Goal: Task Accomplishment & Management: Use online tool/utility

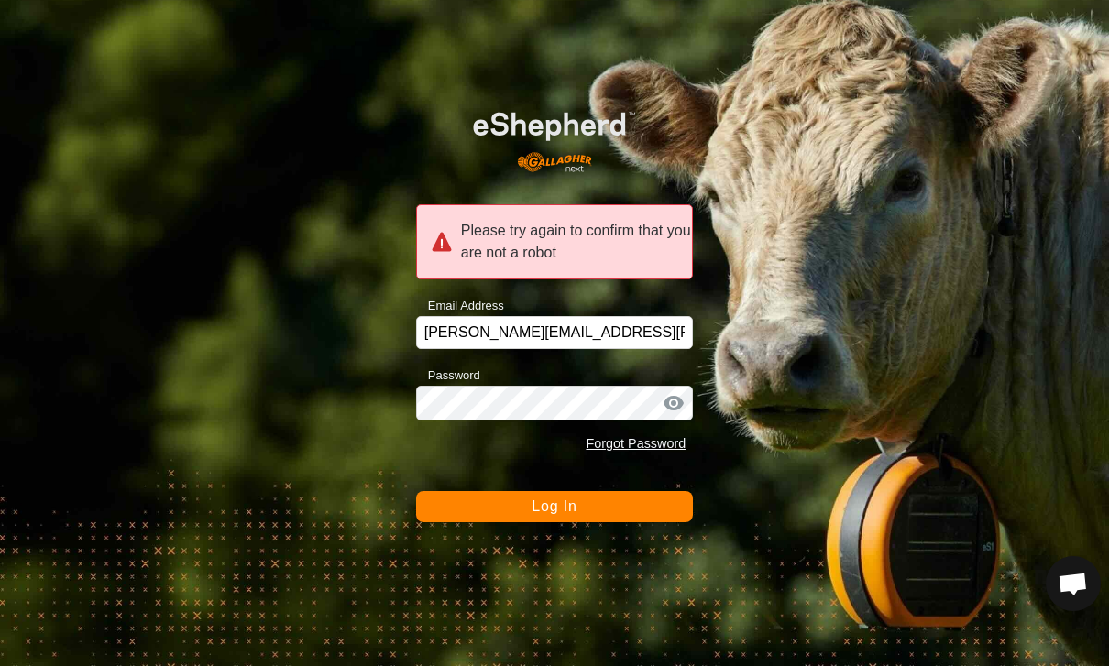
scroll to position [1681, 0]
click at [673, 399] on div at bounding box center [673, 403] width 27 height 18
click at [684, 401] on div at bounding box center [673, 403] width 27 height 18
click at [545, 503] on span "Log In" at bounding box center [554, 507] width 45 height 16
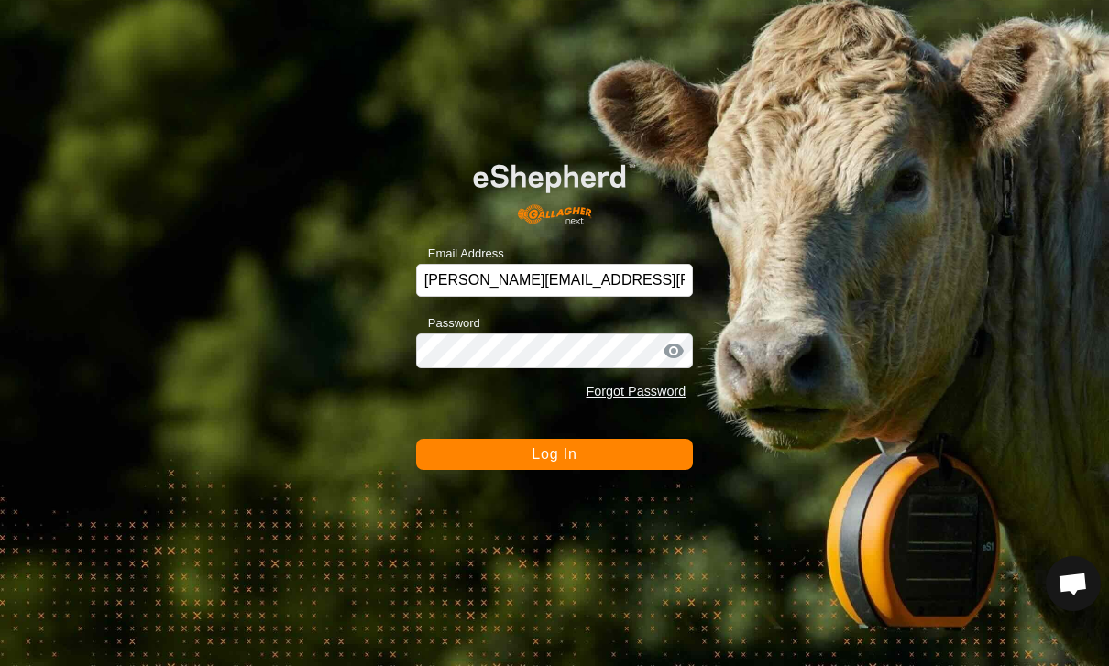
click at [591, 454] on button "Log In" at bounding box center [555, 454] width 278 height 31
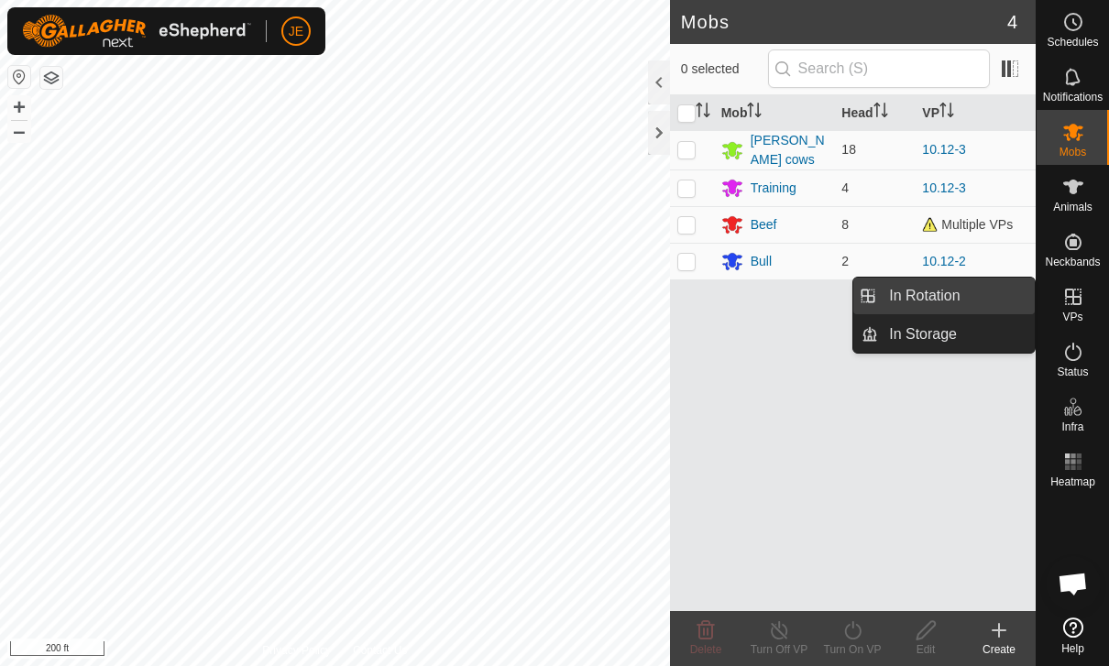
click at [966, 298] on link "In Rotation" at bounding box center [956, 296] width 157 height 37
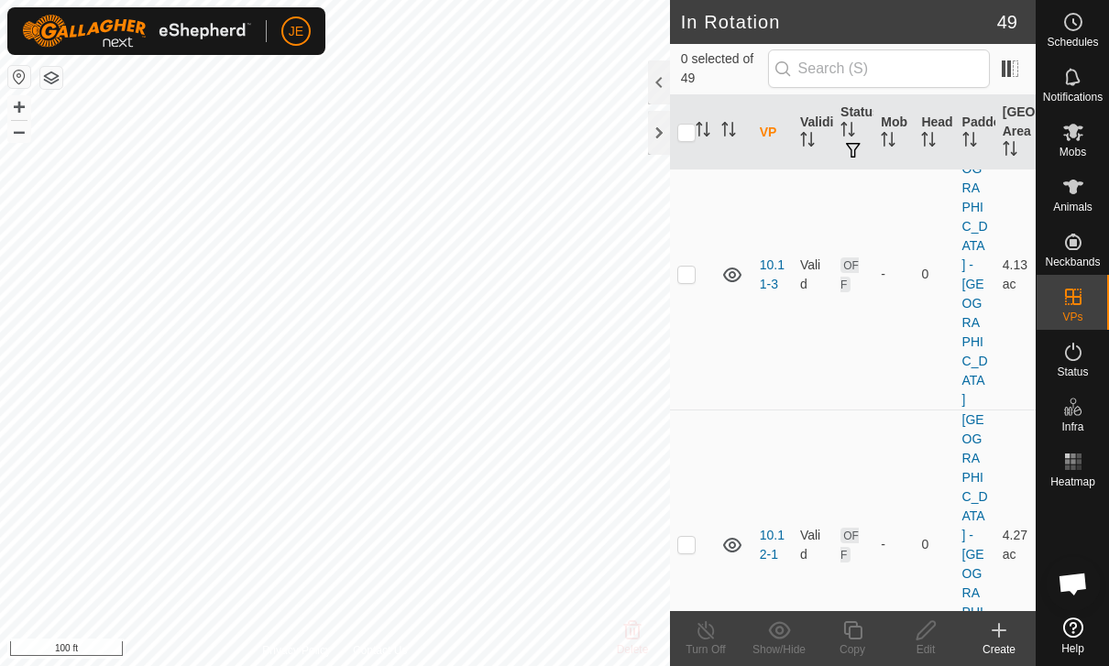
scroll to position [588, 0]
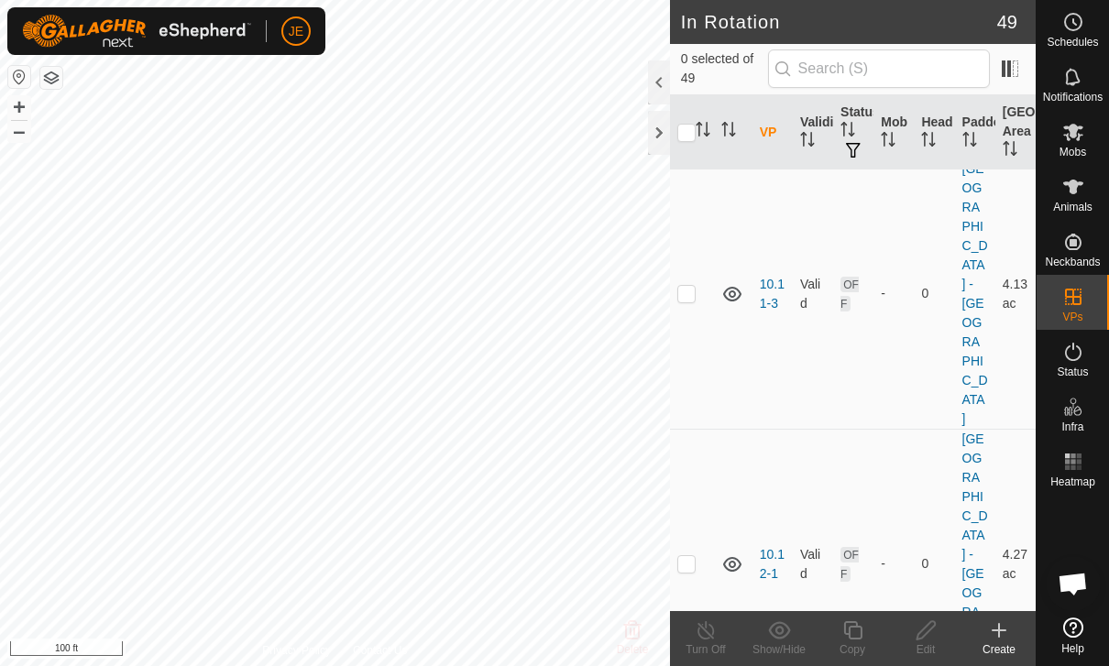
checkbox input "true"
click at [867, 634] on copy-svg-icon at bounding box center [852, 630] width 73 height 22
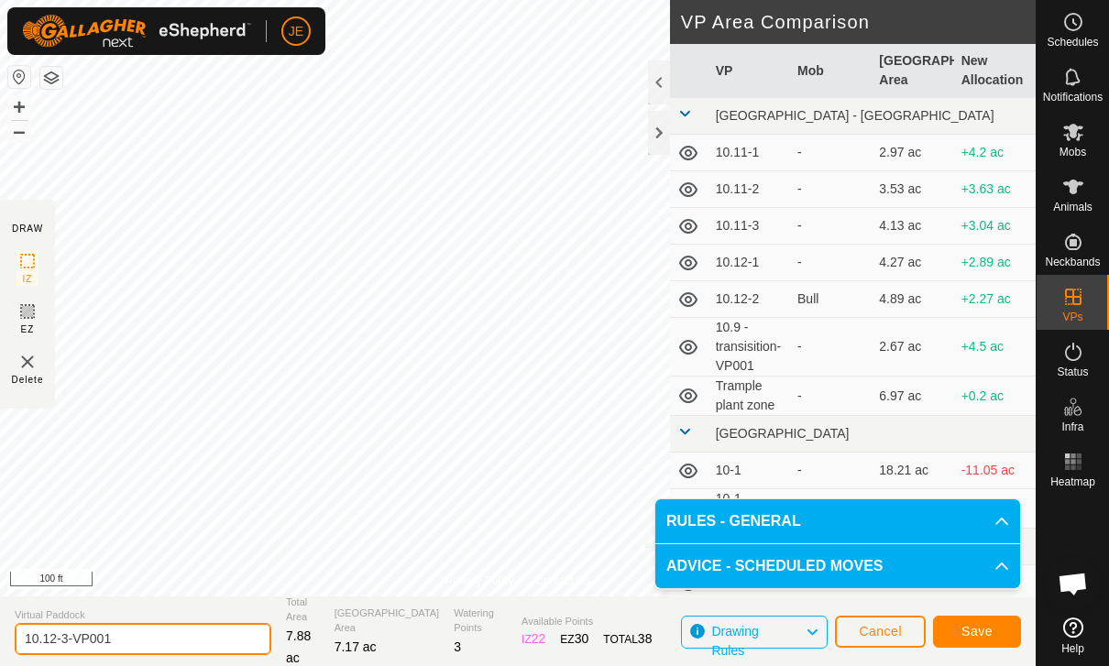
click at [165, 652] on input "10.12-3-VP001" at bounding box center [143, 639] width 257 height 32
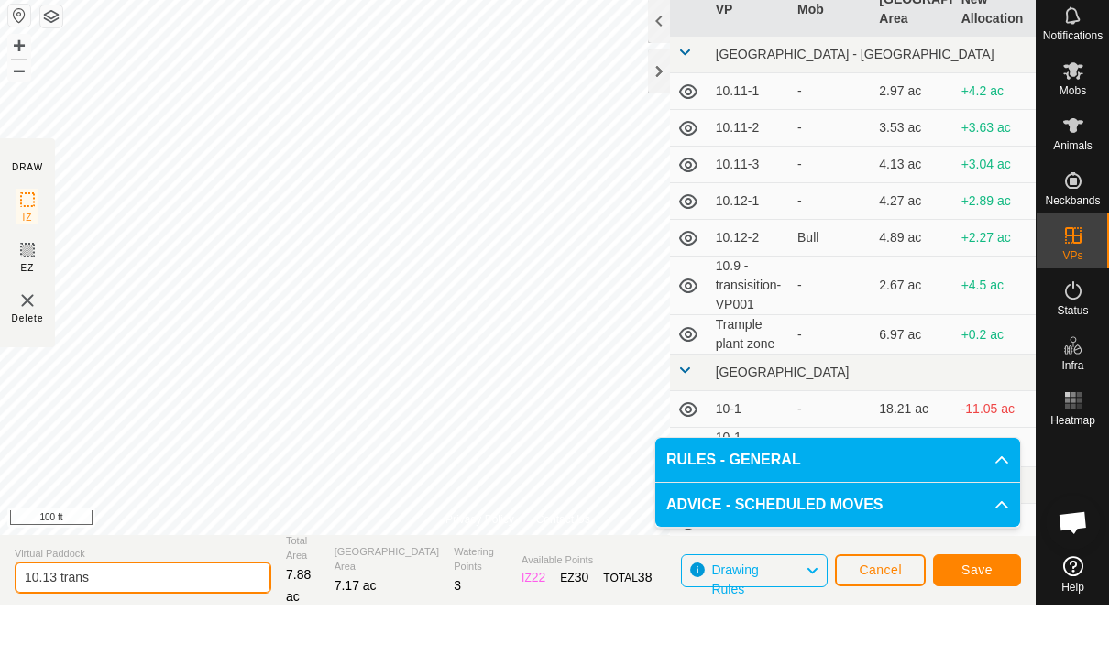
type input "10.13 trans"
click at [995, 616] on button "Save" at bounding box center [977, 632] width 88 height 32
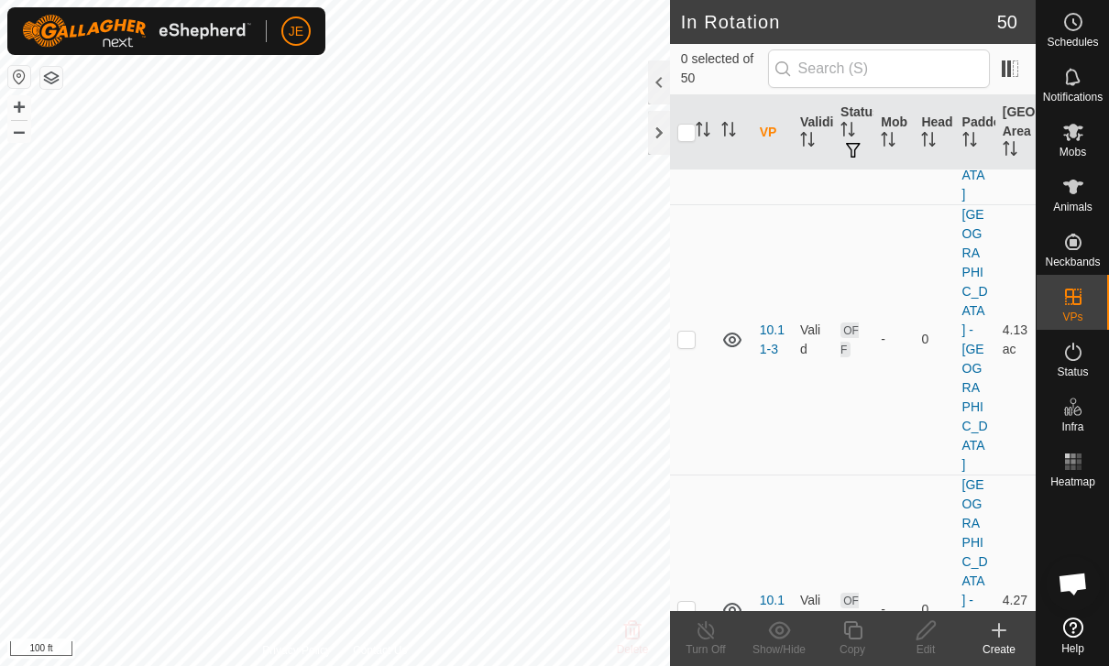
scroll to position [586, 0]
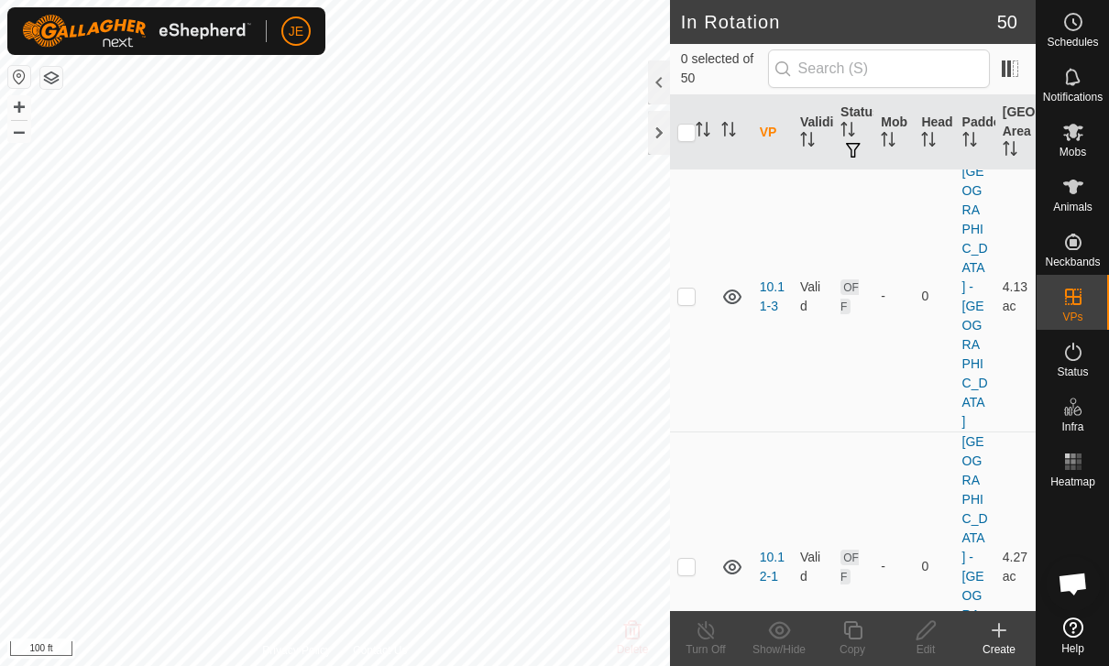
checkbox input "true"
click at [857, 633] on icon at bounding box center [852, 630] width 23 height 22
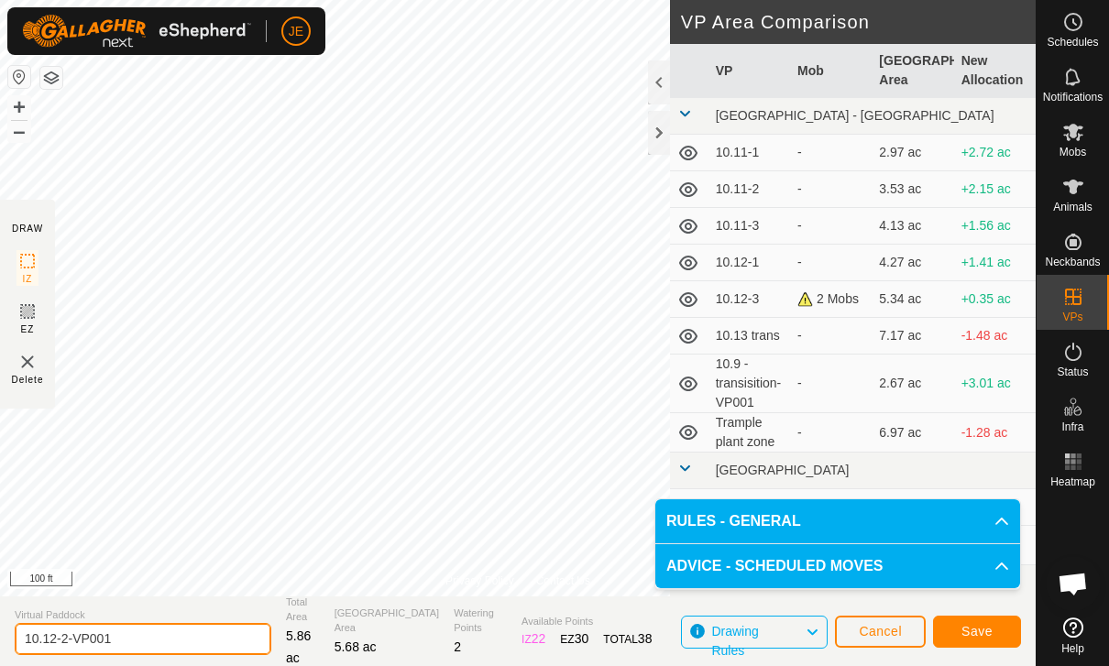
click at [160, 624] on input "10.12-2-VP001" at bounding box center [143, 639] width 257 height 32
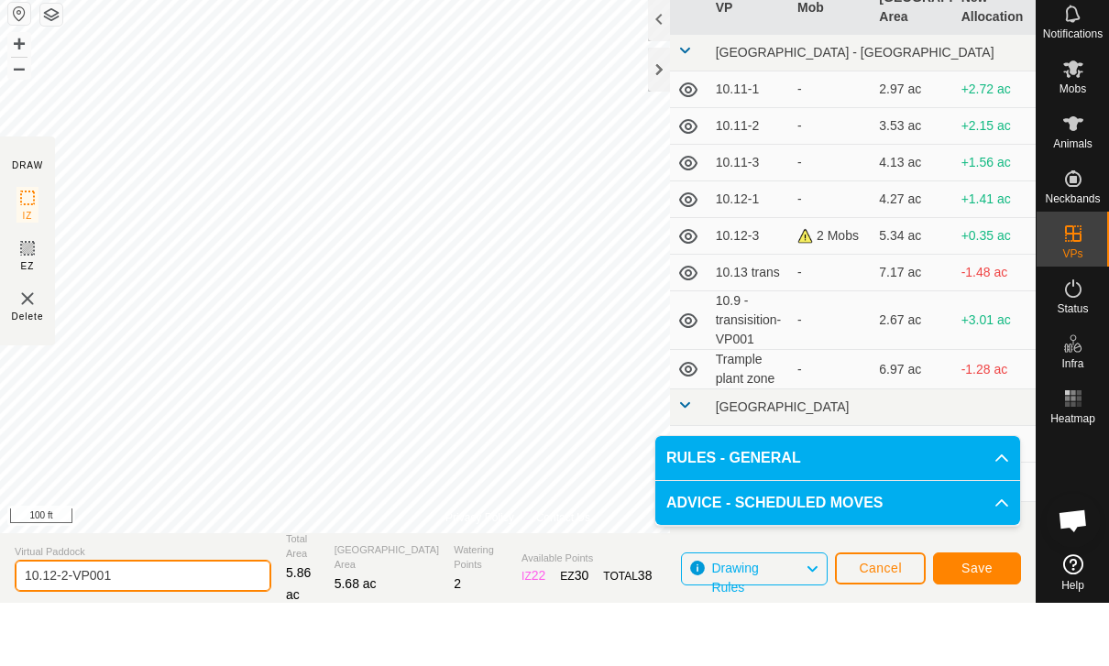
click at [153, 623] on input "10.12-2-VP001" at bounding box center [143, 639] width 257 height 32
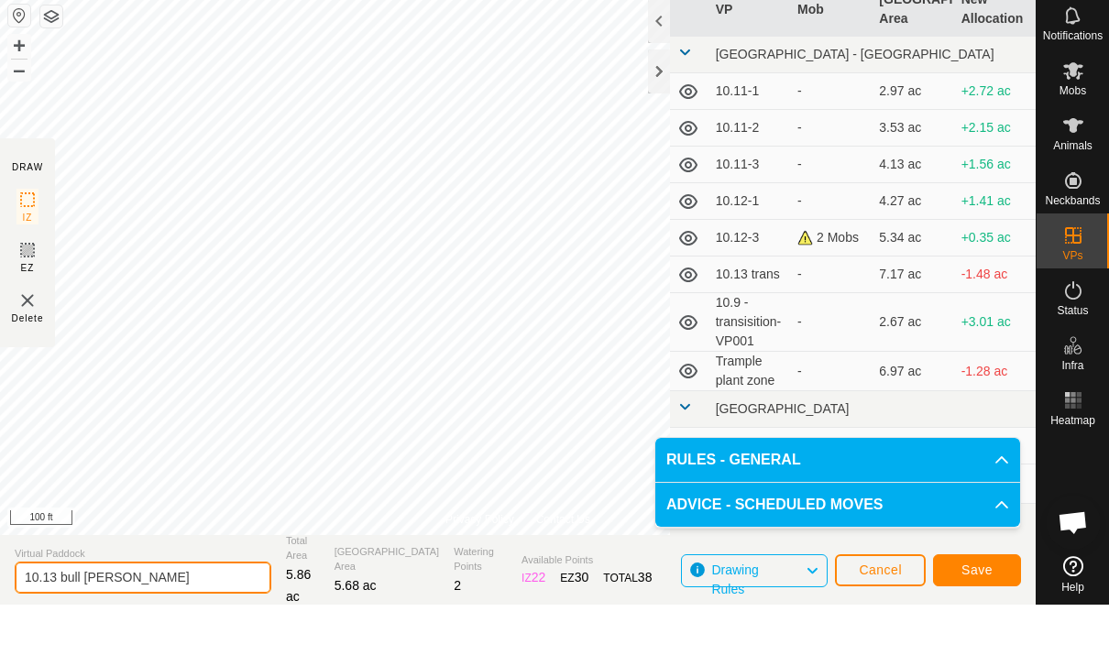
type input "10.13 bull [PERSON_NAME]"
click at [987, 624] on span "Save" at bounding box center [976, 631] width 31 height 15
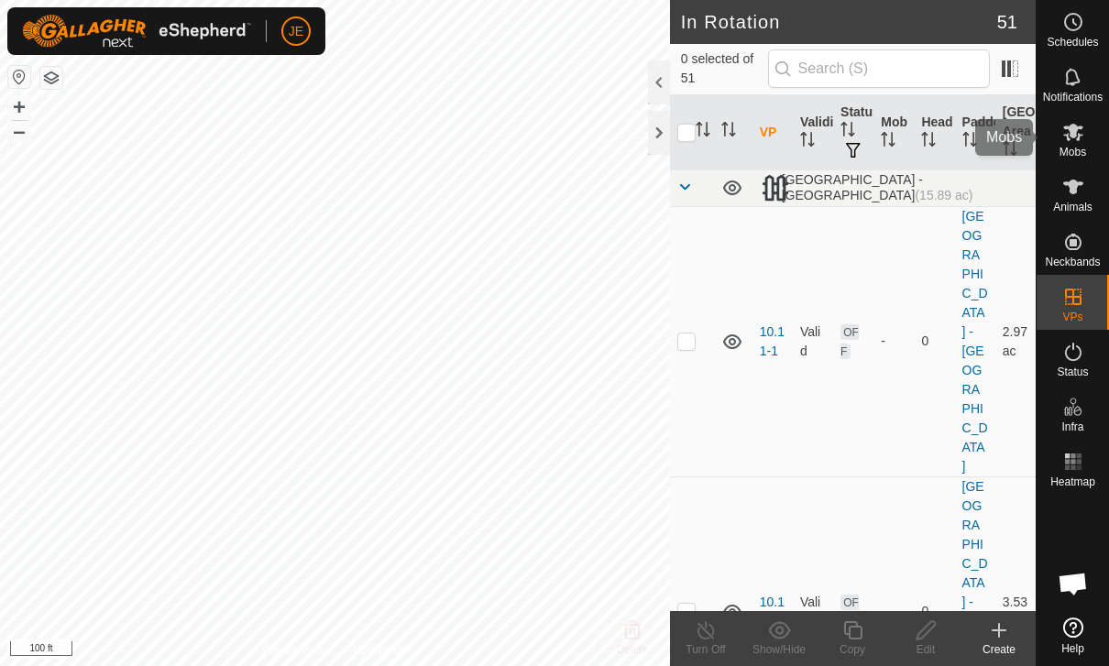
click at [1078, 149] on span "Mobs" at bounding box center [1072, 152] width 27 height 11
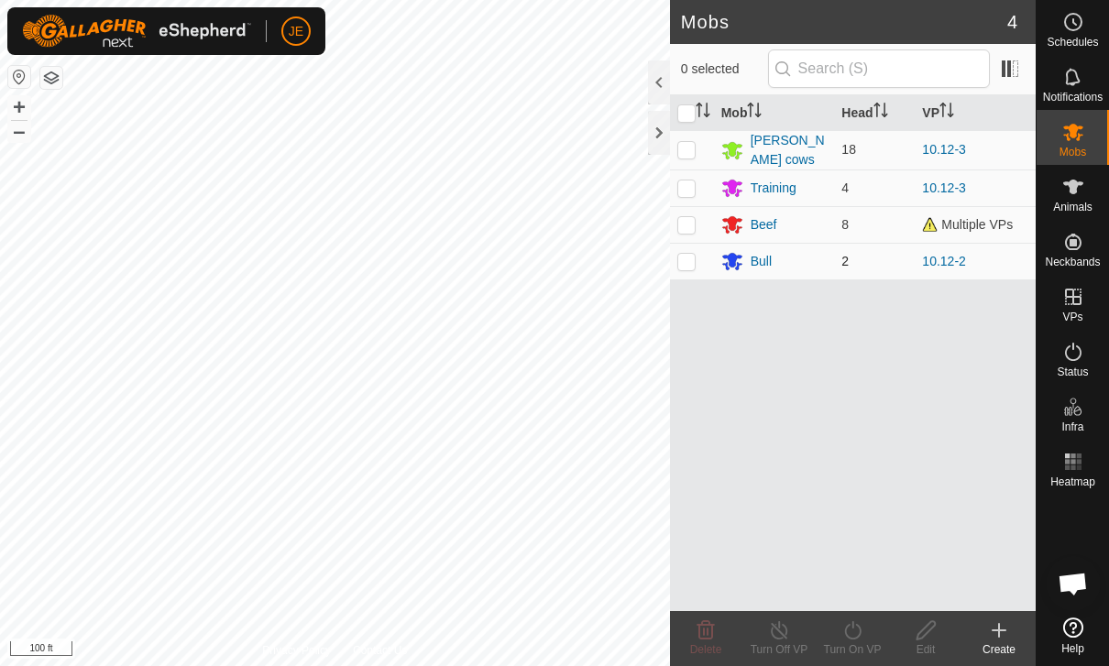
click at [696, 265] on td at bounding box center [692, 261] width 44 height 37
checkbox input "true"
click at [849, 638] on icon at bounding box center [852, 630] width 16 height 18
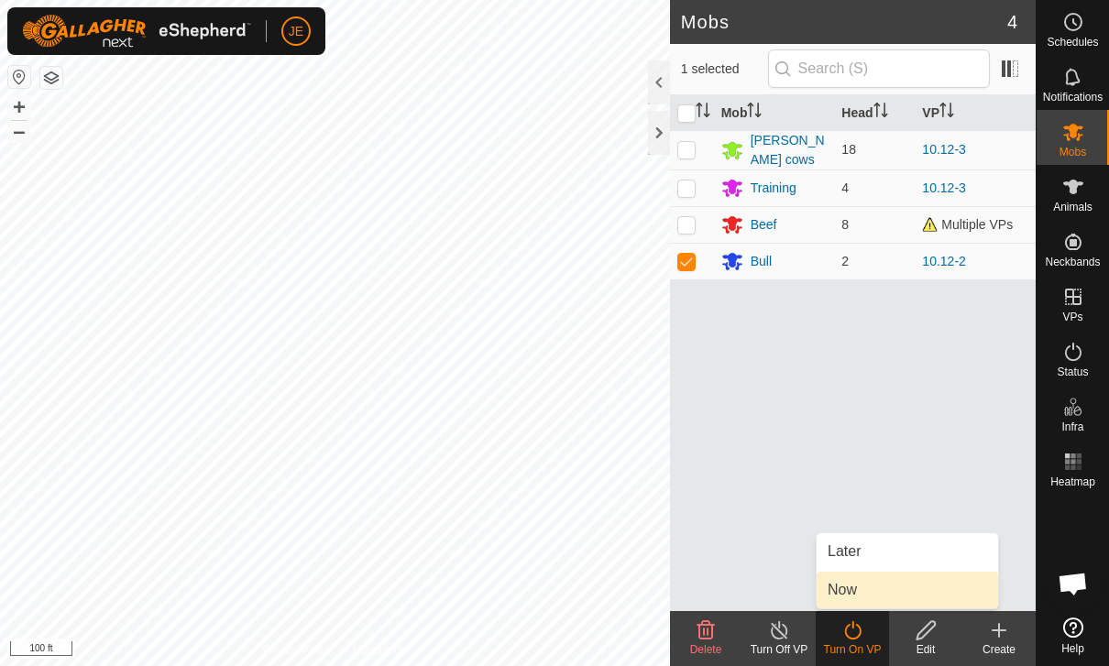
click at [860, 583] on link "Now" at bounding box center [907, 590] width 181 height 37
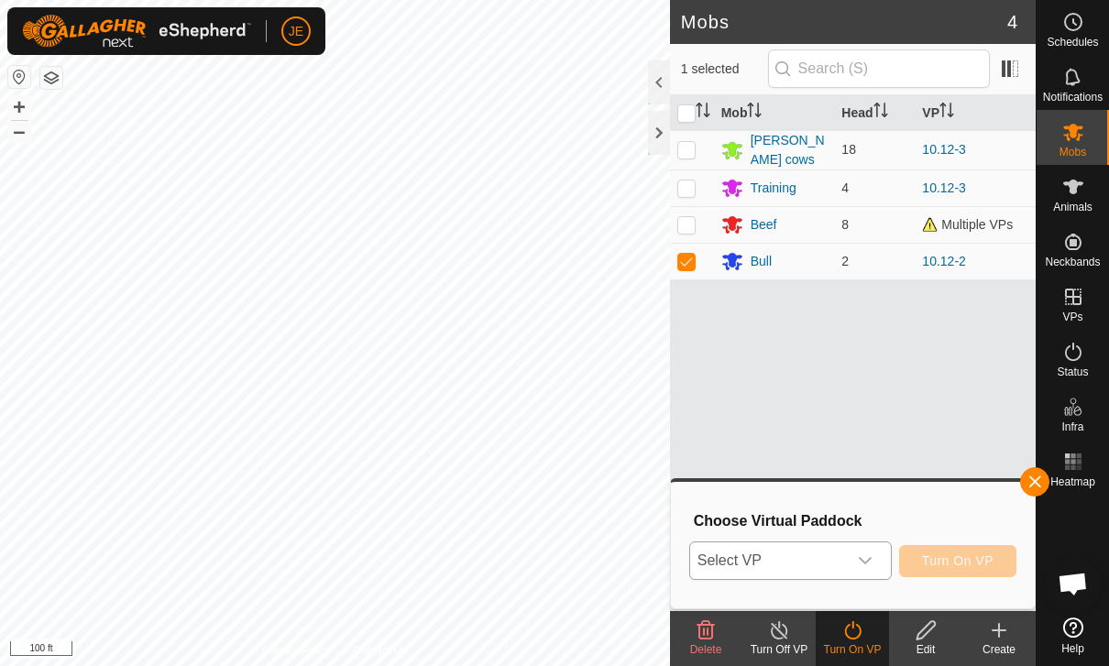
click at [845, 543] on span "Select VP" at bounding box center [768, 561] width 157 height 37
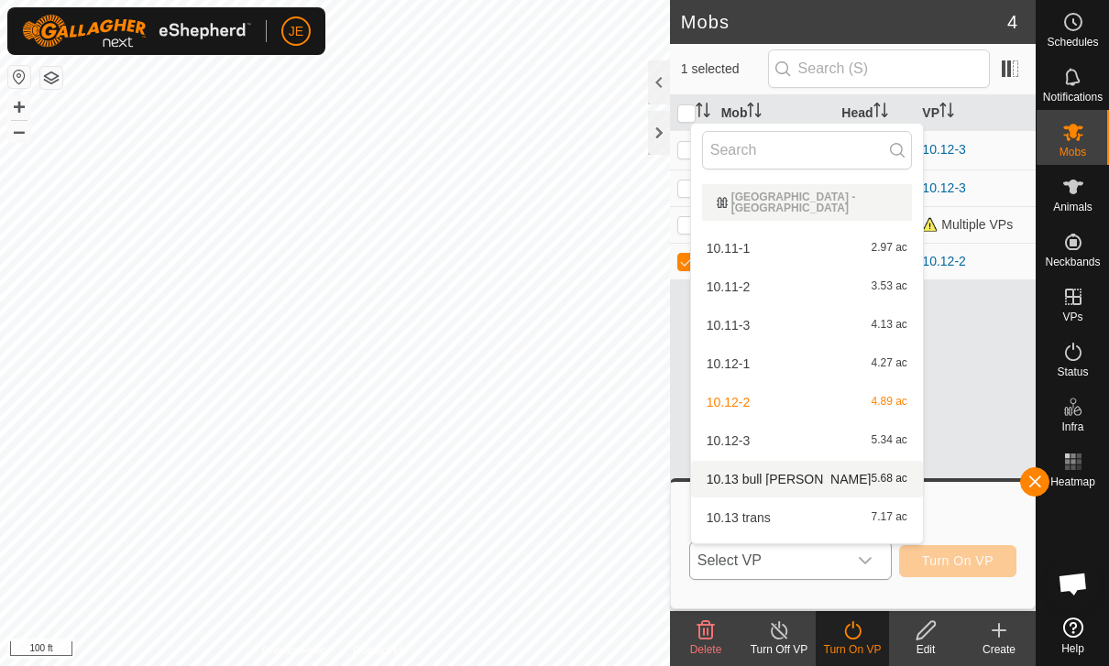
click at [787, 479] on span "10.13 bull [PERSON_NAME]" at bounding box center [789, 479] width 165 height 13
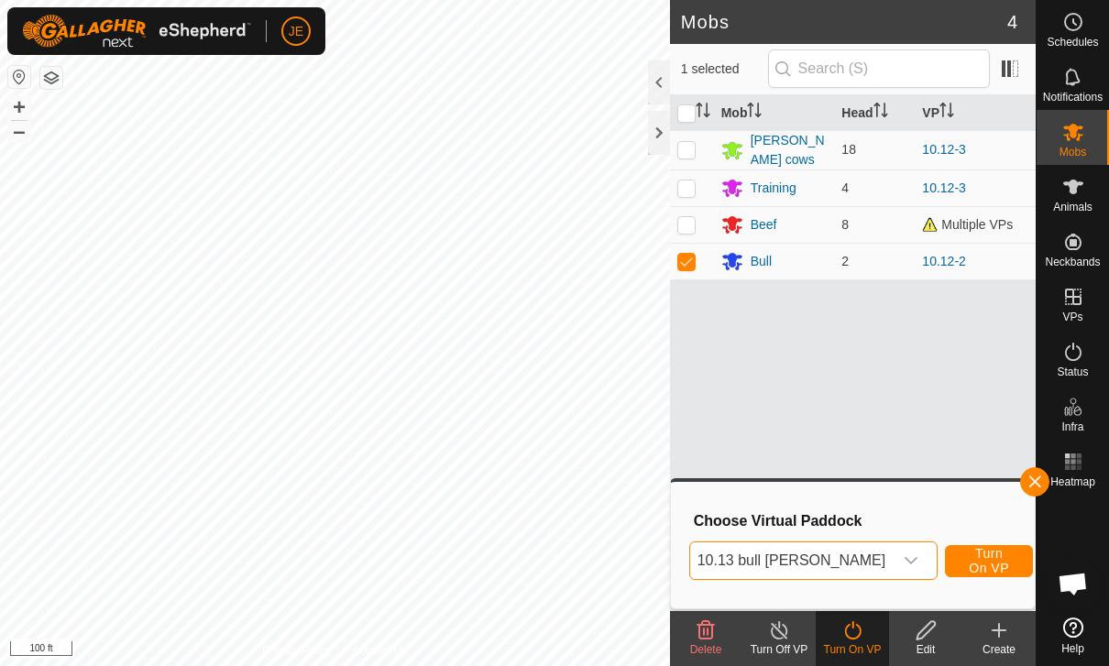
click at [970, 554] on span "Turn On VP" at bounding box center [989, 560] width 42 height 29
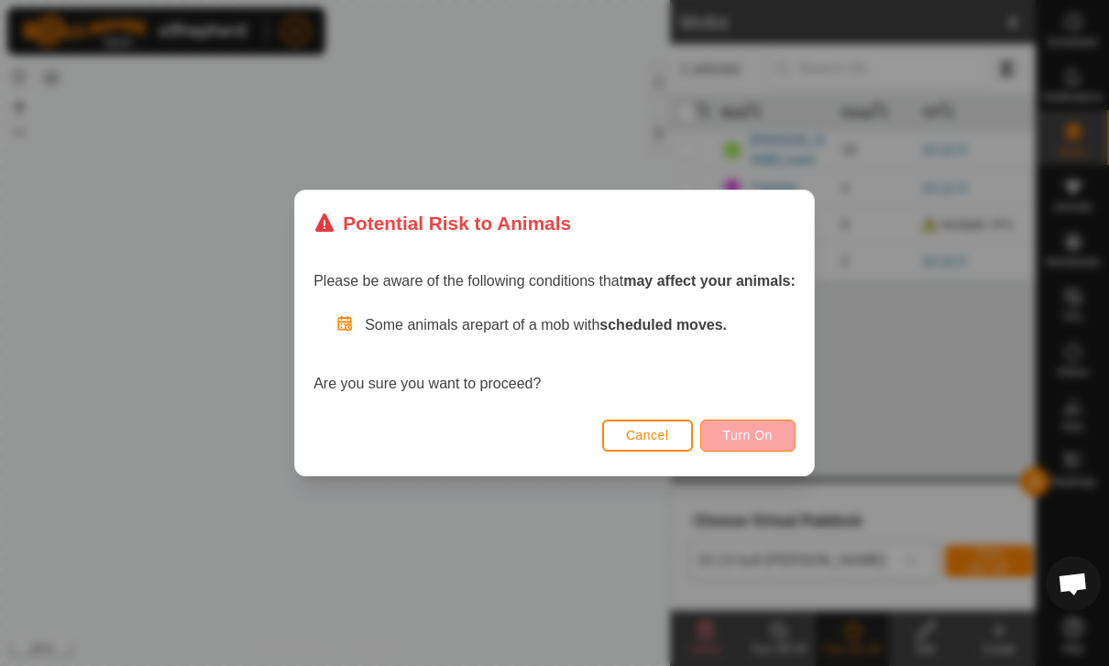
click at [762, 431] on span "Turn On" at bounding box center [747, 435] width 49 height 15
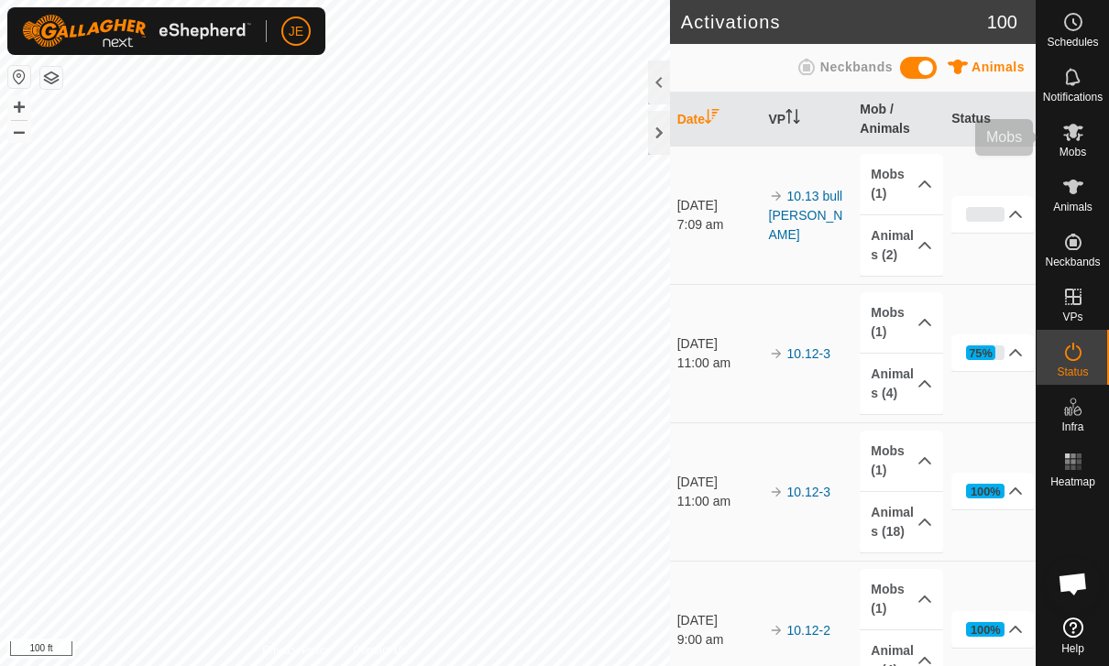
click at [1075, 136] on icon at bounding box center [1073, 132] width 20 height 17
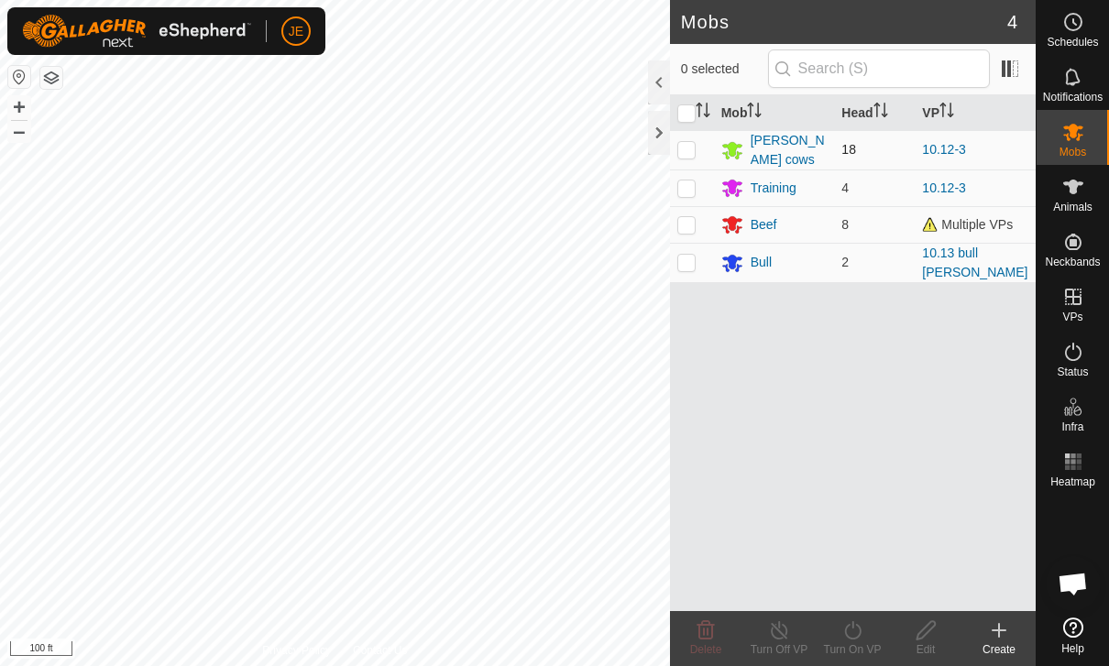
click at [688, 148] on p-checkbox at bounding box center [686, 149] width 18 height 15
checkbox input "true"
click at [697, 178] on td at bounding box center [692, 188] width 44 height 37
checkbox input "true"
click at [858, 644] on div "Turn On VP" at bounding box center [852, 649] width 73 height 16
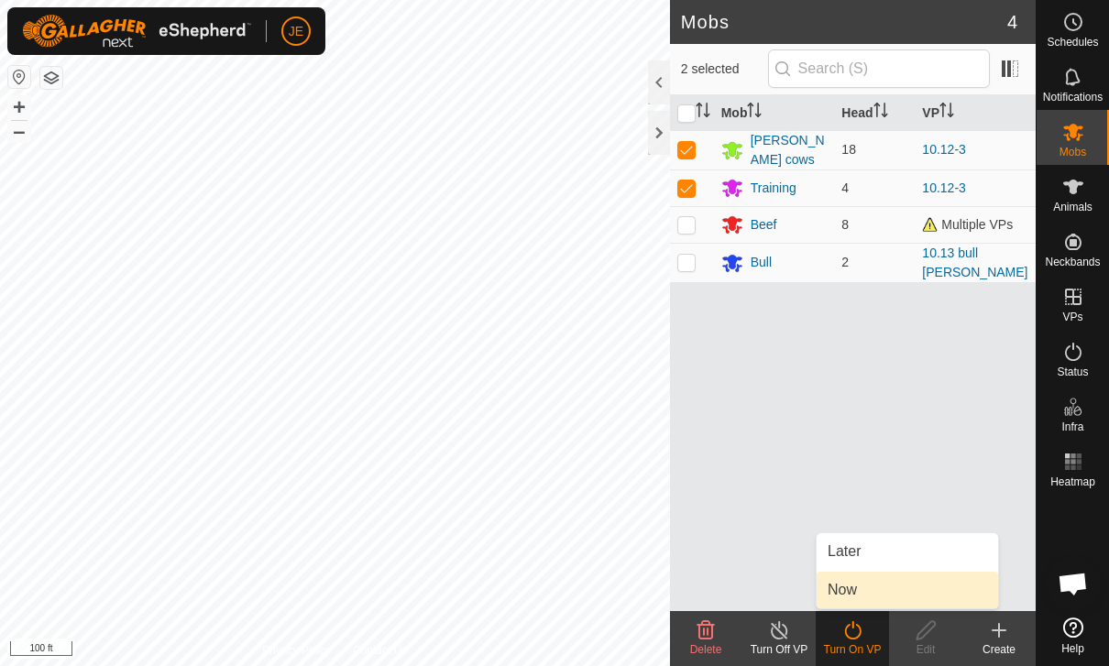
click at [869, 596] on link "Now" at bounding box center [907, 590] width 181 height 37
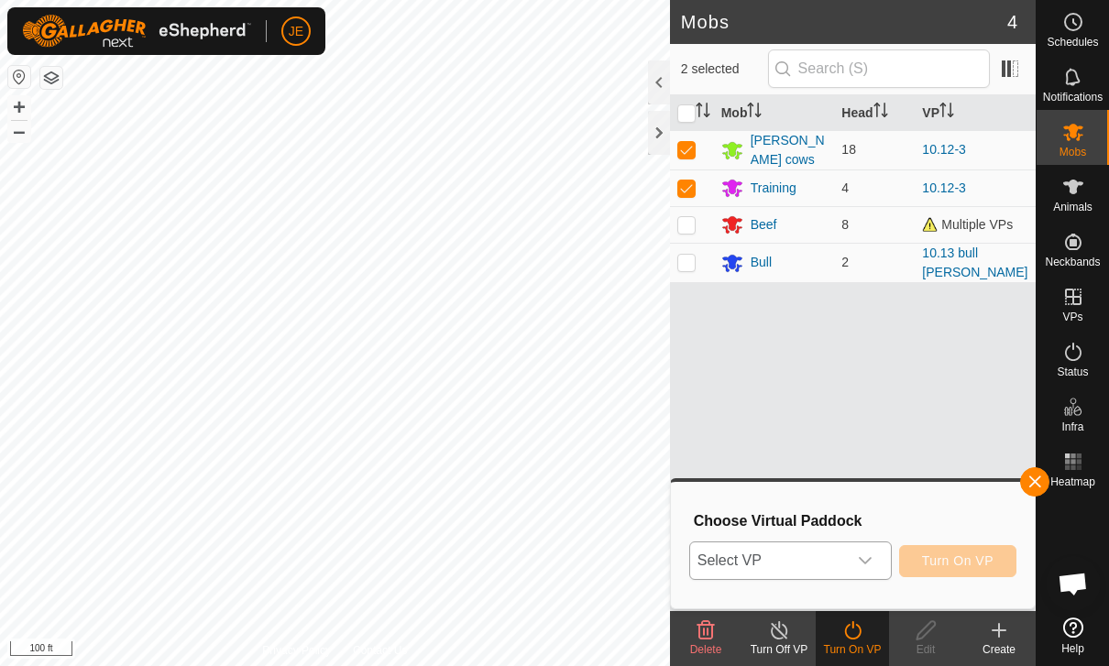
click at [858, 560] on icon "dropdown trigger" at bounding box center [865, 561] width 15 height 15
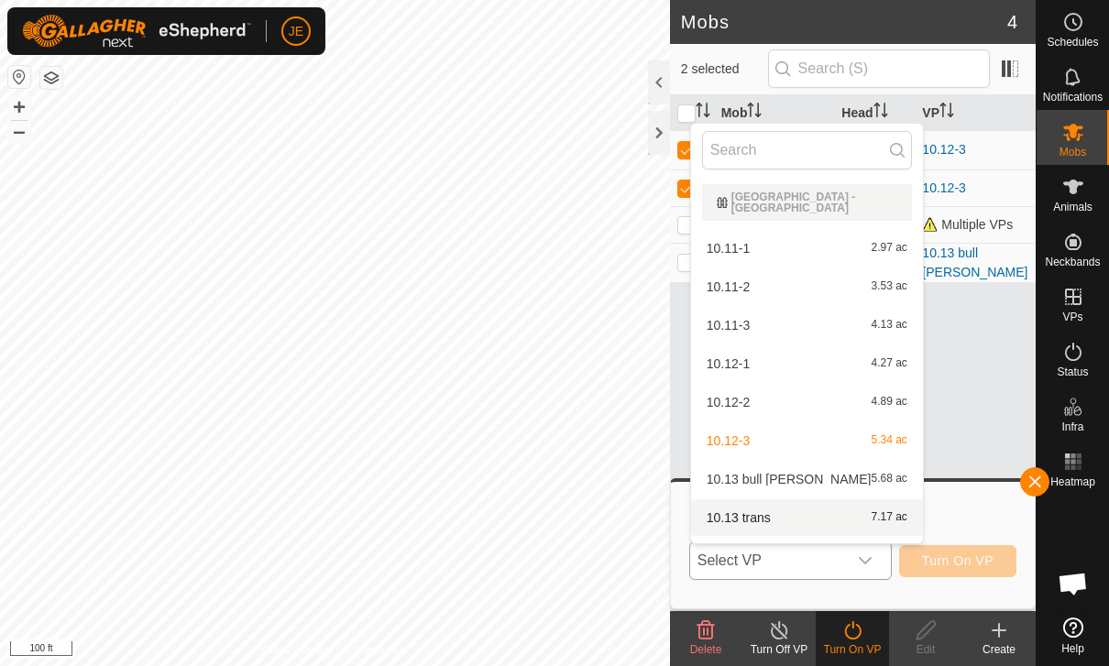
click at [769, 519] on span "10.13 trans" at bounding box center [739, 517] width 64 height 13
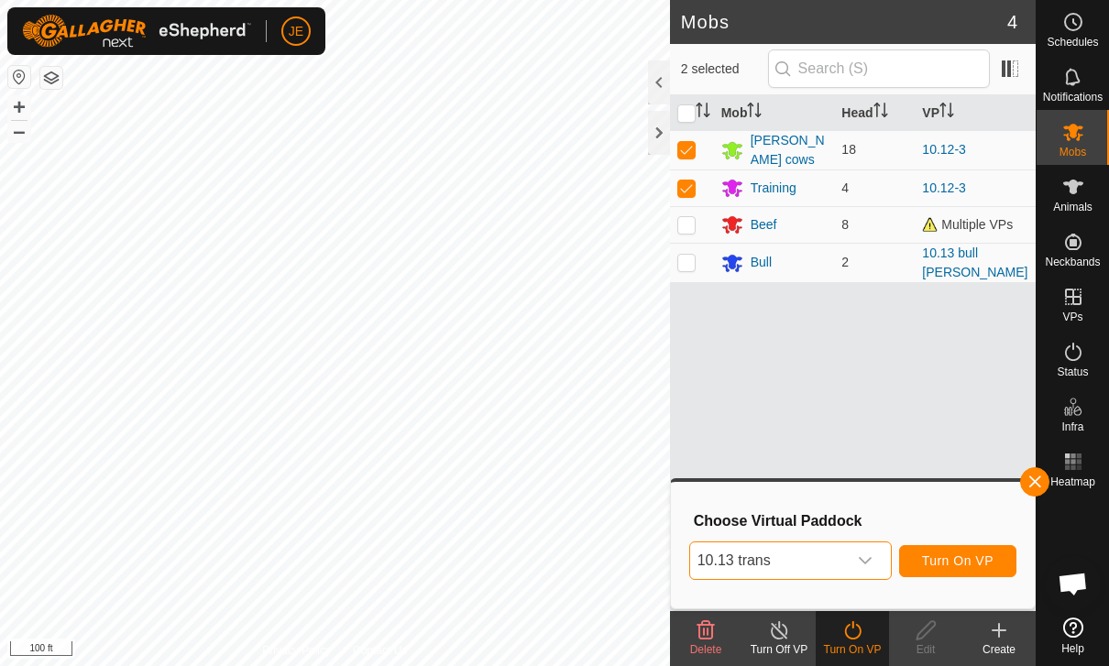
click at [979, 562] on span "Turn On VP" at bounding box center [957, 561] width 71 height 15
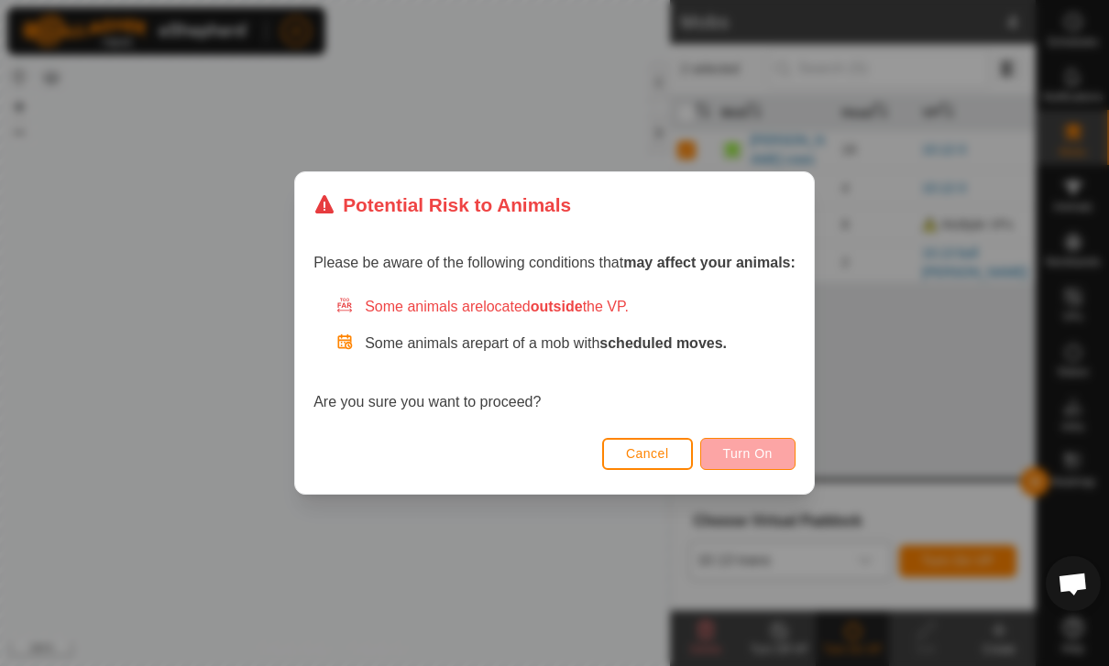
click at [767, 457] on span "Turn On" at bounding box center [747, 453] width 49 height 15
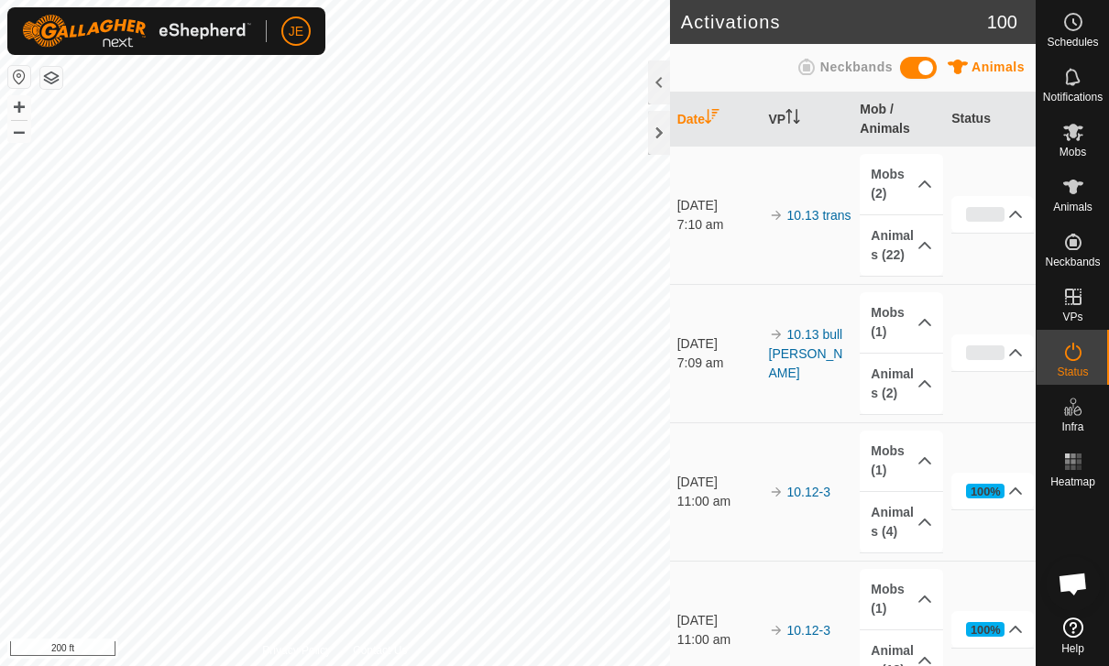
scroll to position [1681, 0]
click at [1082, 467] on icon at bounding box center [1073, 462] width 22 height 22
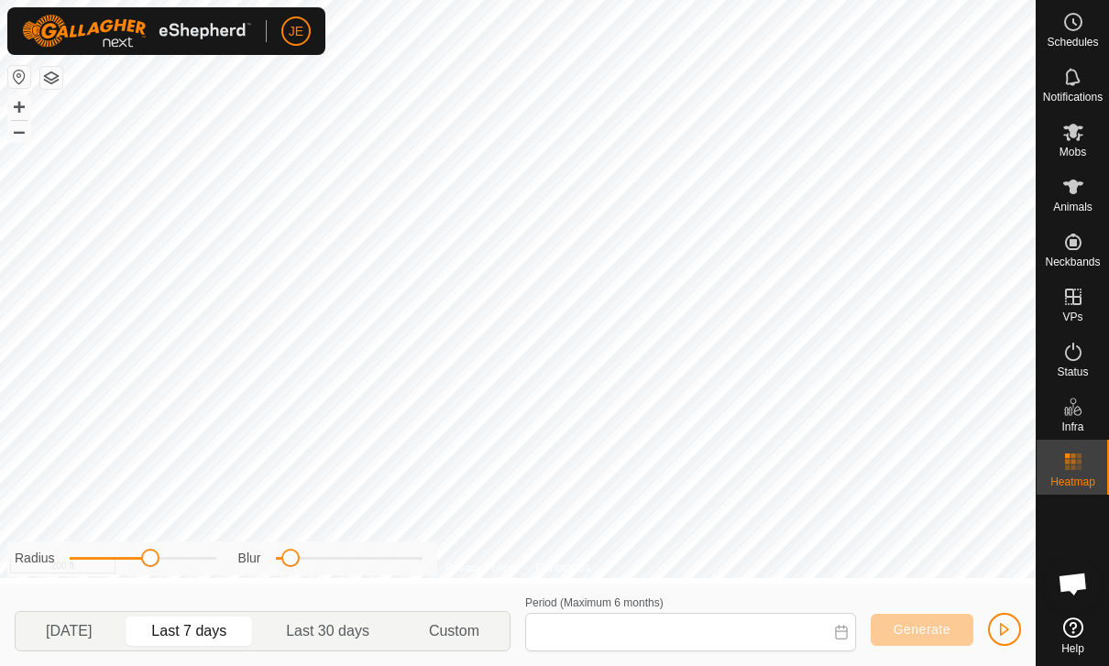
type input "06 Oct, 2025 - 12 Oct, 2025"
click at [1005, 626] on span "button" at bounding box center [1004, 629] width 15 height 15
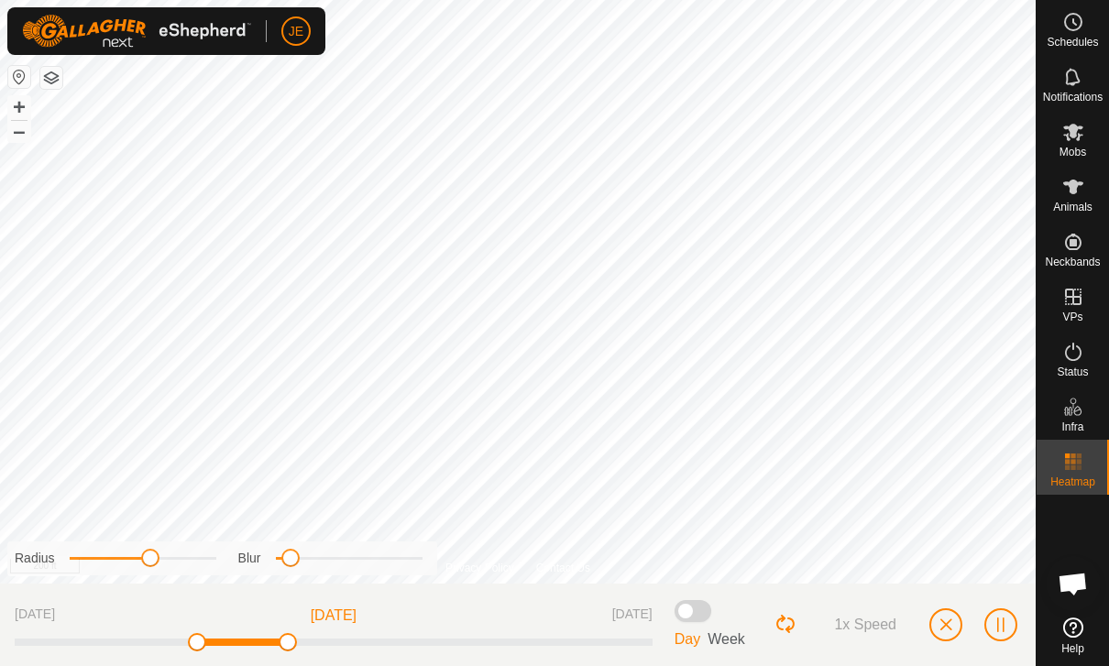
click at [955, 613] on button "button" at bounding box center [945, 624] width 33 height 33
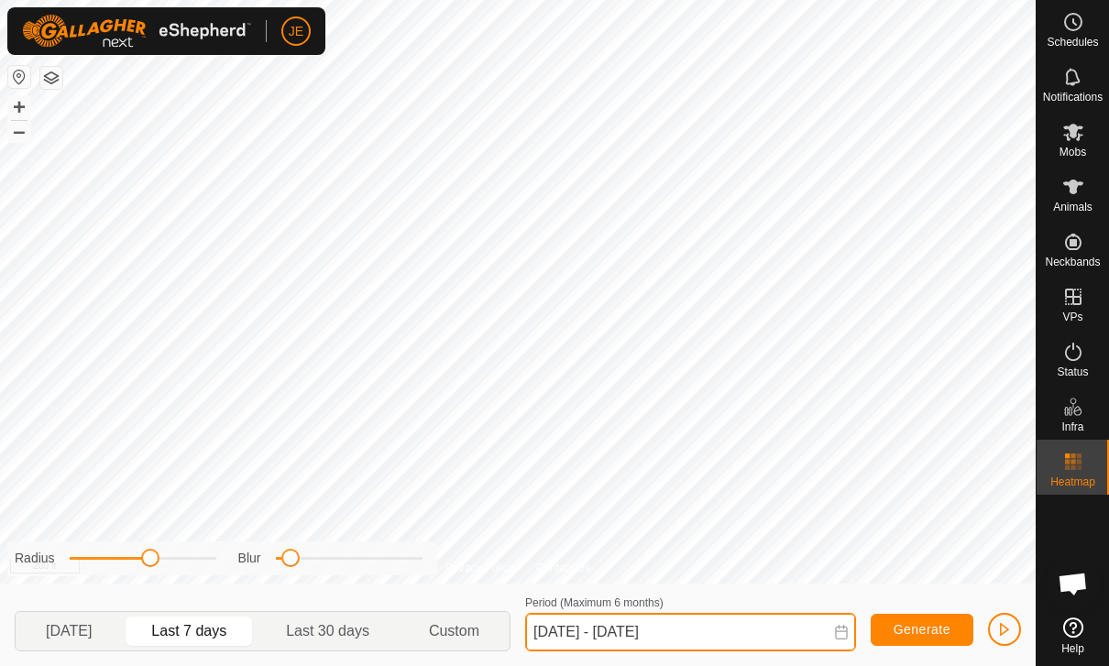
click at [831, 636] on input "06 Oct, 2025 - 12 Oct, 2025" at bounding box center [690, 632] width 331 height 38
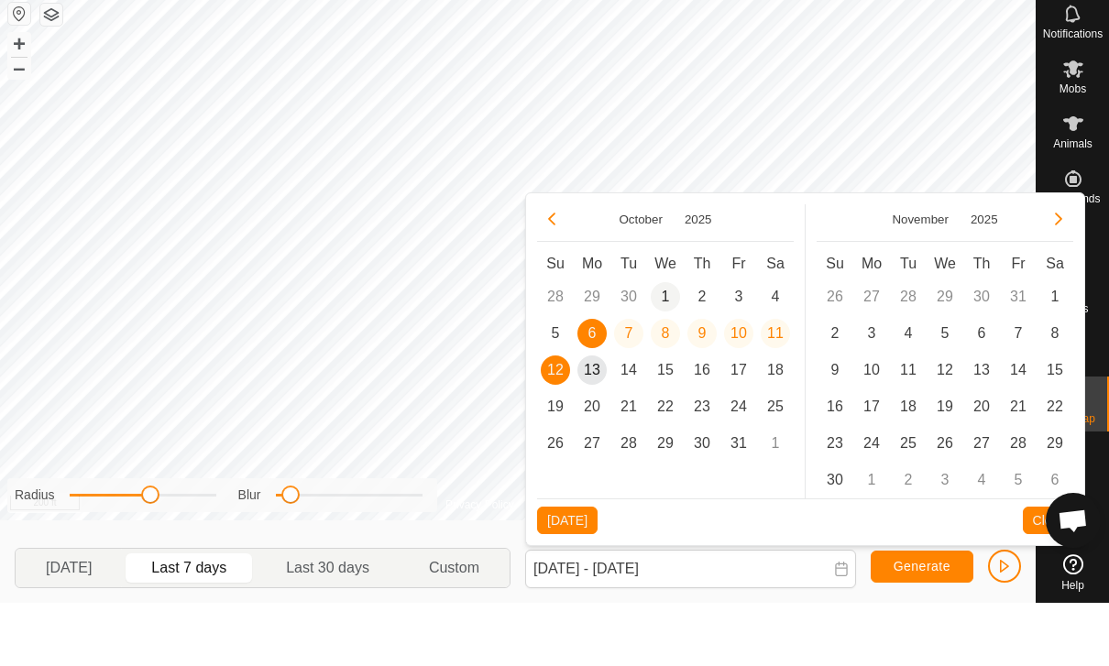
click at [668, 345] on span "1" at bounding box center [665, 359] width 29 height 29
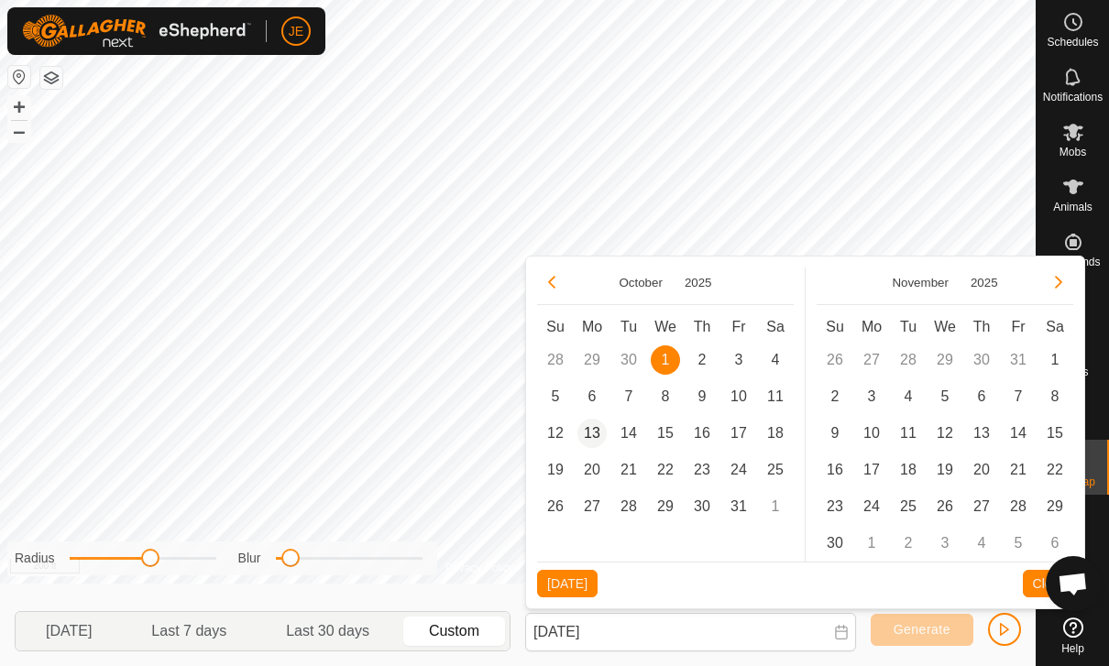
click at [597, 434] on span "13" at bounding box center [591, 433] width 29 height 29
type input "01 Oct, 2025 - 13 Oct, 2025"
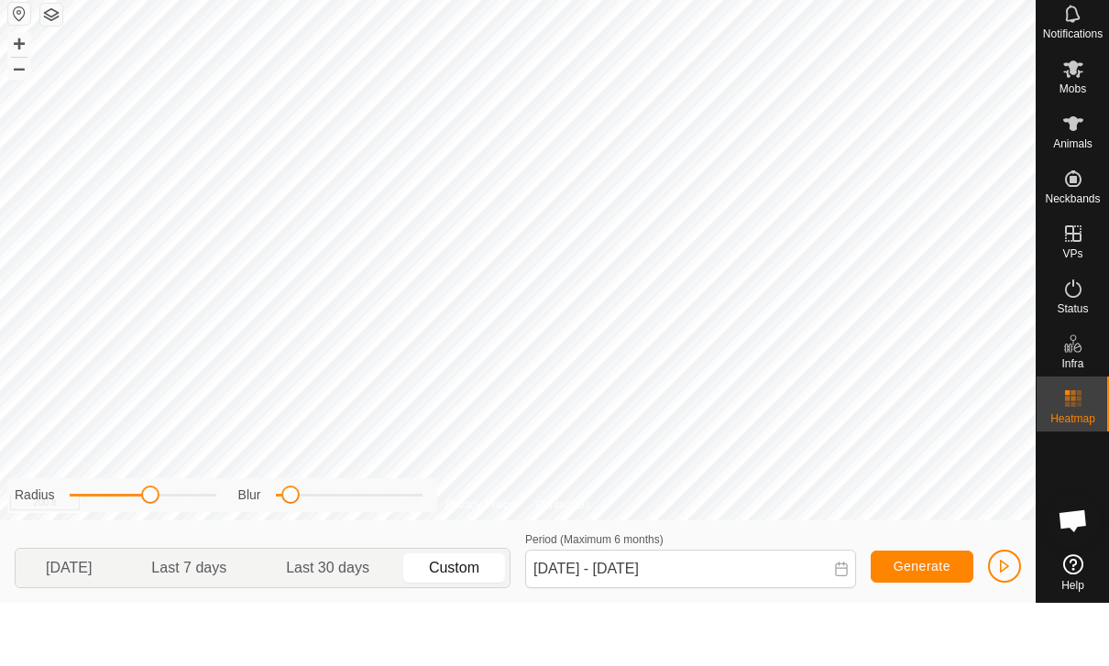
click at [999, 622] on span "button" at bounding box center [1004, 629] width 15 height 15
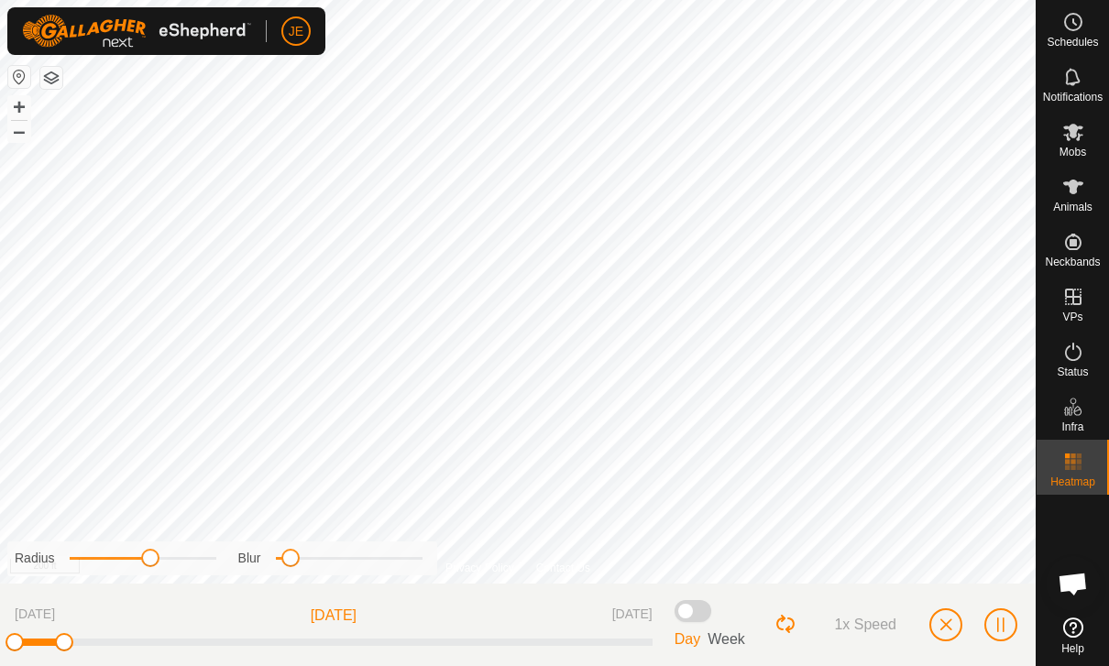
click at [950, 619] on span "button" at bounding box center [945, 625] width 15 height 15
